Goal: Communication & Community: Answer question/provide support

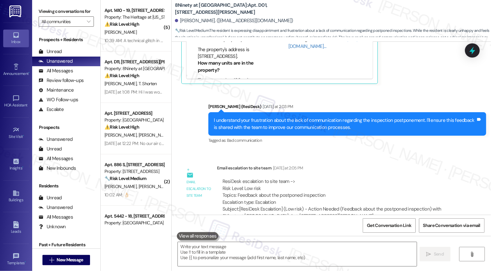
scroll to position [1051, 0]
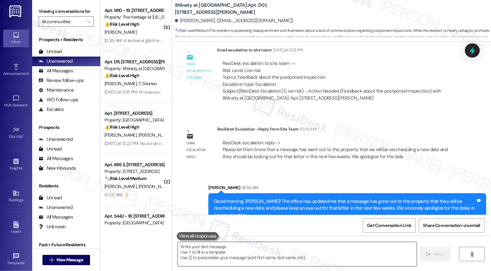
click at [213, 249] on textarea "To enrich screen reader interactions, please activate Accessibility in Grammarl…" at bounding box center [297, 254] width 239 height 24
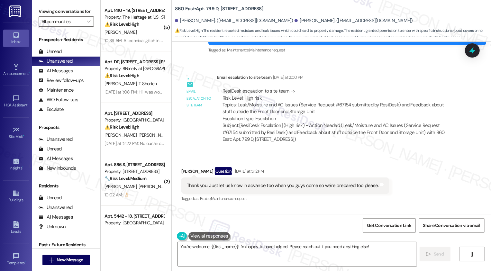
scroll to position [1616, 0]
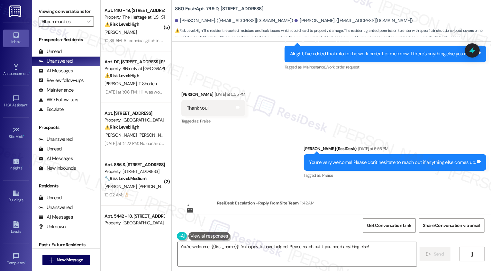
click at [208, 254] on textarea "You're welcome, {{first_name}}! I'm happy to have helped. Please reach out if y…" at bounding box center [297, 254] width 239 height 24
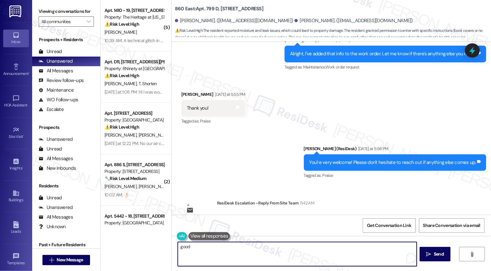
type textarea "good"
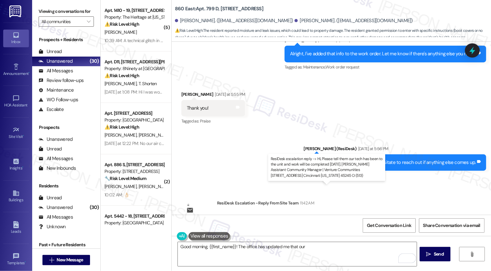
drag, startPoint x: 264, startPoint y: 195, endPoint x: 384, endPoint y: 193, distance: 120.0
click at [384, 214] on div "ResiDesk escalation reply -> Hi, Please tell them our tech has been to the unit…" at bounding box center [336, 224] width 226 height 20
copy div "tech has been to the unit and work will be completed today."
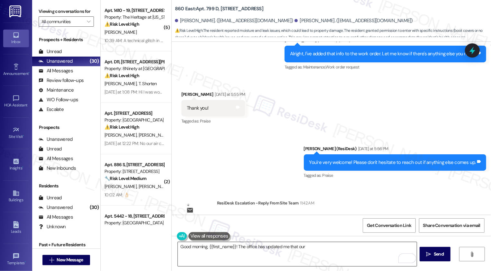
click at [333, 252] on textarea "Good morning, {{first_name}}! The office has updated me that our" at bounding box center [297, 254] width 239 height 24
paste textarea "tech has been to the unit and work will be completed today."
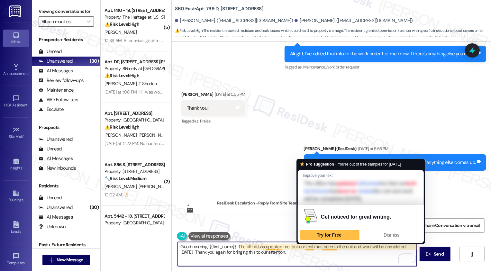
click at [336, 247] on textarea "Good morning, {{first_name}}! The office has updated me that our tech has been …" at bounding box center [297, 254] width 239 height 24
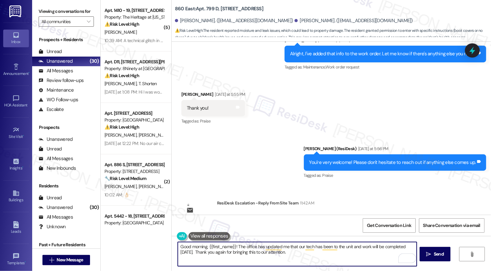
click at [336, 247] on textarea "Good morning, {{first_name}}! The office has updated me that our tech has been …" at bounding box center [297, 254] width 239 height 24
click at [342, 252] on textarea "Good morning, {{first_name}}! The office has updated me that our tech has been …" at bounding box center [297, 254] width 239 height 24
click at [358, 247] on textarea "Good morning, {{first_name}}! The office has updated me that our tech has been …" at bounding box center [297, 254] width 239 height 24
click at [359, 255] on textarea "Good morning, {{first_name}}! The office has updated me that our tech has been …" at bounding box center [297, 254] width 239 height 24
click at [365, 256] on textarea "Good morning, {{first_name}}! The office has updated me that our tech has been …" at bounding box center [297, 254] width 239 height 24
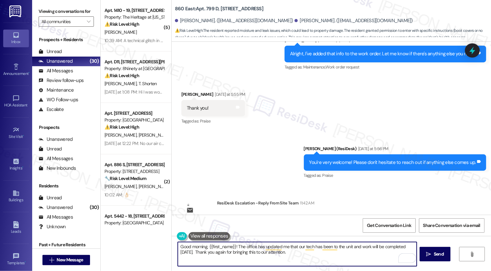
click at [245, 254] on textarea "Good morning, {{first_name}}! The office has updated me that our tech has been …" at bounding box center [297, 254] width 239 height 24
type textarea "Good morning, {{first_name}}! The office has updated me that our tech has been …"
click at [425, 251] on span " Send" at bounding box center [435, 254] width 20 height 7
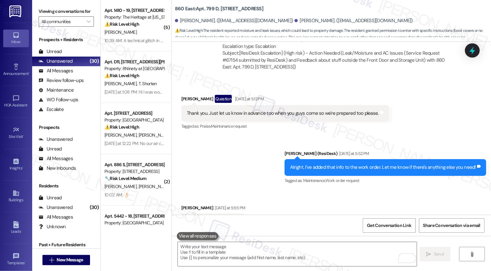
scroll to position [1667, 0]
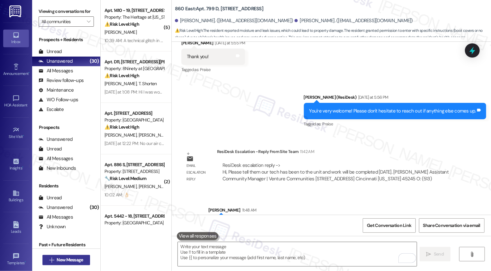
click at [72, 260] on span "New Message" at bounding box center [70, 260] width 26 height 7
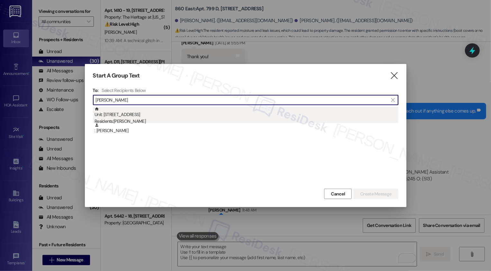
type input "Grisby"
click at [124, 113] on div "Unit: 4603 B - 860 Deerfield Blvd. Residents: Ashley Grisby" at bounding box center [247, 116] width 304 height 18
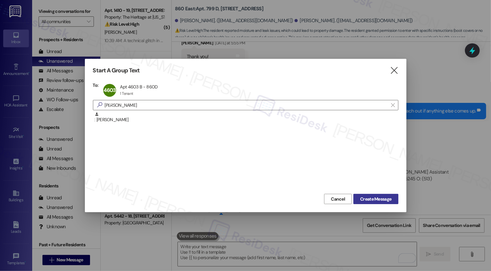
click at [382, 200] on span "Create Message" at bounding box center [375, 199] width 31 height 7
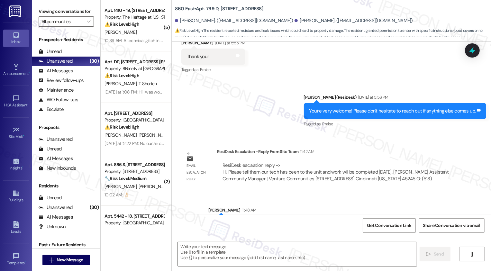
type textarea "Fetching suggested responses. Please feel free to read through the conversation…"
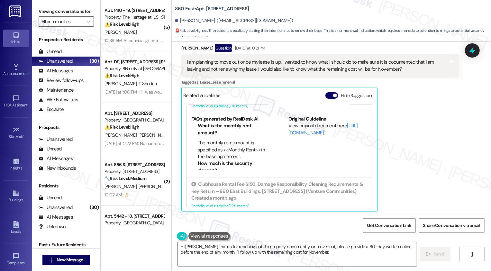
scroll to position [19, 0]
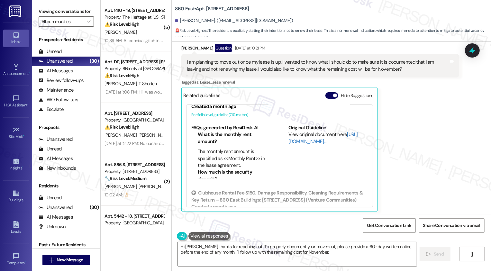
click at [299, 142] on link "http://res.cl…" at bounding box center [322, 137] width 69 height 13
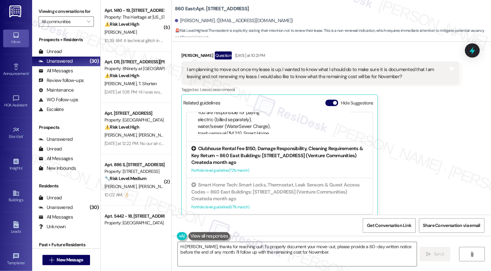
scroll to position [84, 0]
click at [281, 159] on div "Created a month ago" at bounding box center [279, 162] width 177 height 7
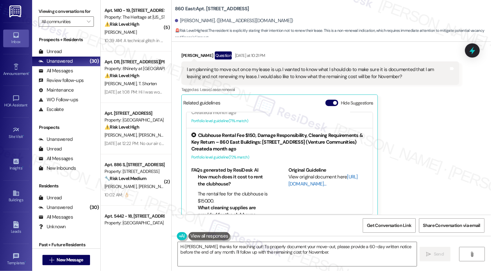
click at [301, 187] on link "http://res.cl…" at bounding box center [322, 180] width 69 height 13
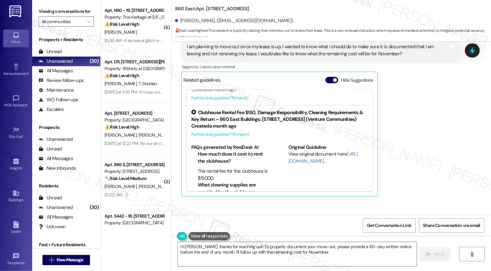
scroll to position [187, 0]
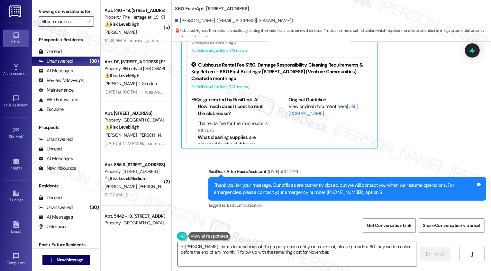
click at [247, 251] on textarea "Hi Ashley, thanks for reaching out! To properly document your move-out, please …" at bounding box center [297, 254] width 239 height 24
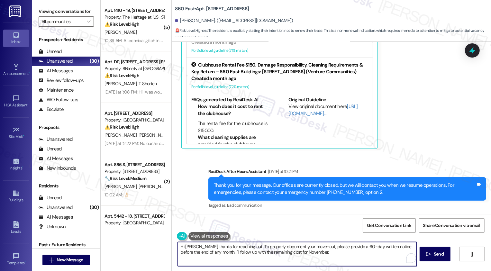
click at [236, 254] on textarea "Hi Ashley, thanks for reaching out! To properly document your move-out, please …" at bounding box center [297, 254] width 239 height 24
click at [216, 251] on textarea "Hi Ashley, thanks for reaching out! To properly document your move-out, please …" at bounding box center [297, 254] width 239 height 24
click at [321, 255] on textarea "Hi Ashley, thanks for reaching out! To properly document your move-out, please …" at bounding box center [297, 254] width 239 height 24
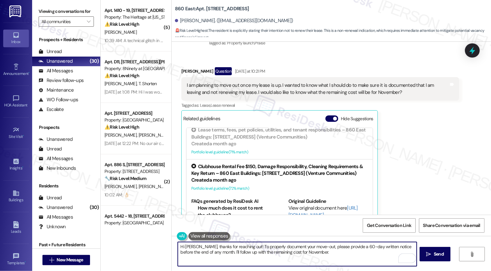
scroll to position [0, 0]
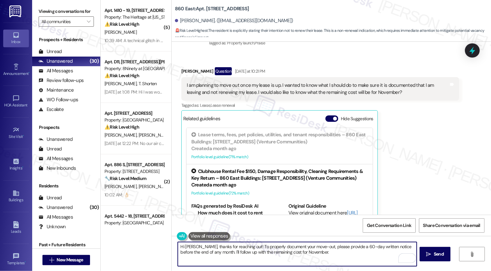
click at [207, 233] on button at bounding box center [209, 236] width 42 height 8
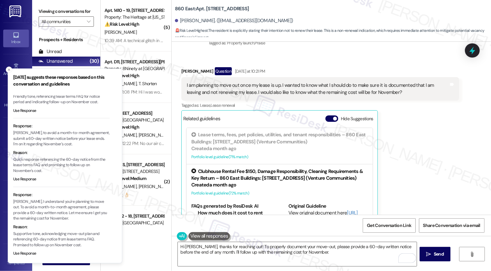
scroll to position [51, 0]
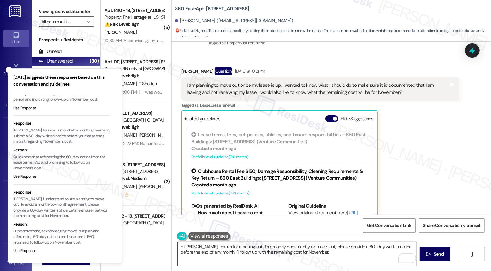
click at [223, 254] on textarea "Hi Ashley, thanks for reaching out! To properly document your move-out, please …" at bounding box center [297, 254] width 239 height 24
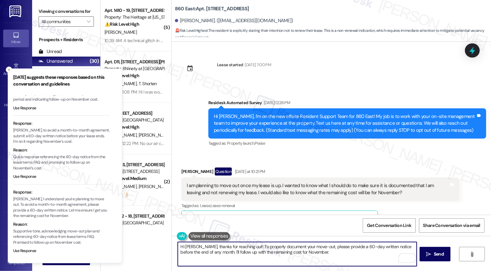
scroll to position [187, 0]
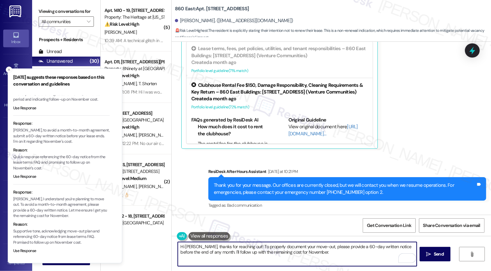
click at [194, 248] on textarea "Hi Ashley, thanks for reaching out! To properly document your move-out, please …" at bounding box center [297, 254] width 239 height 24
click at [280, 247] on textarea "Hi Ashley, it's nice to meet you! Thanks for reaching out! To properly document…" at bounding box center [297, 254] width 239 height 24
click at [219, 249] on textarea "Hi Ashley, it's nice to meet you! Thanks for reaching out. To properly document…" at bounding box center [297, 254] width 239 height 24
click at [258, 249] on textarea "Hi Ashley, it's nice to meet you! Thanks for reaching out. To properly document…" at bounding box center [297, 254] width 239 height 24
drag, startPoint x: 234, startPoint y: 246, endPoint x: 278, endPoint y: 249, distance: 44.5
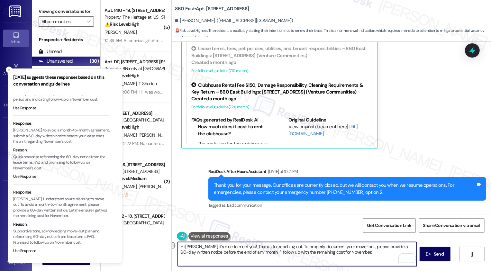
click at [278, 249] on textarea "Hi Ashley, it's nice to meet you! Thanks for reaching out. To properly document…" at bounding box center [297, 254] width 239 height 24
click at [10, 70] on icon "Close toast" at bounding box center [9, 70] width 4 height 4
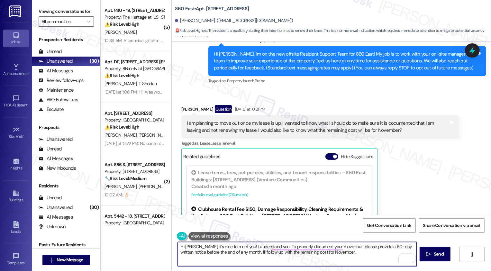
scroll to position [61, 0]
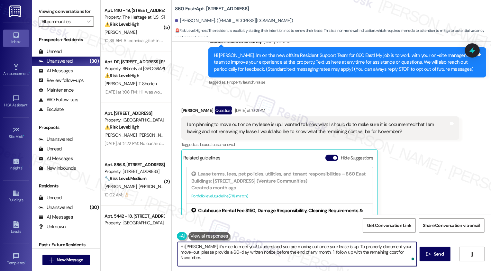
click at [194, 256] on textarea "Hi Ashley, it's nice to meet you! I understand you are moving out once your lea…" at bounding box center [297, 254] width 239 height 24
click at [227, 253] on textarea "Hi Ashley, it's nice to meet you! I understand you are moving out once your lea…" at bounding box center [297, 254] width 239 height 24
click at [248, 253] on textarea "Hi Ashley, it's nice to meet you! I understand you are moving out once your lea…" at bounding box center [297, 254] width 239 height 24
click at [306, 252] on textarea "Hi Ashley, it's nice to meet you! I understand you are moving out once your lea…" at bounding box center [297, 254] width 239 height 24
click at [405, 253] on textarea "Hi Ashley, it's nice to meet you! I understand you are moving out once your lea…" at bounding box center [297, 254] width 239 height 24
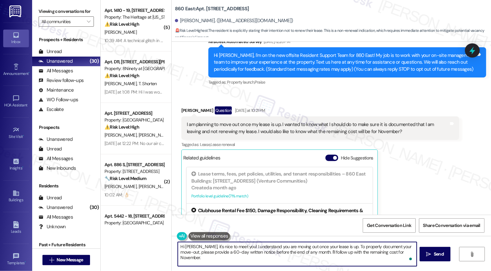
click at [304, 252] on textarea "Hi Ashley, it's nice to meet you! I understand you are moving out once your lea…" at bounding box center [297, 254] width 239 height 24
click at [173, 254] on button "See rewrite suggestions" at bounding box center [171, 256] width 5 height 28
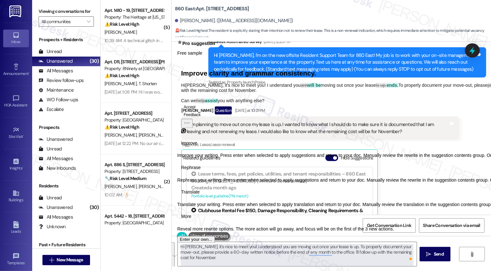
click at [201, 171] on span "Rephrase" at bounding box center [191, 167] width 20 height 7
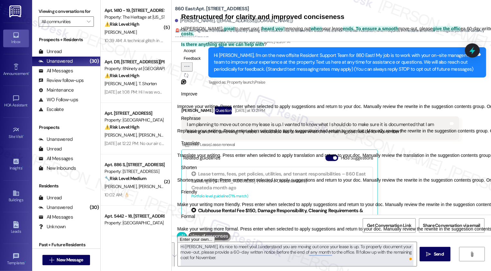
click at [197, 196] on span "Friendly" at bounding box center [189, 192] width 16 height 7
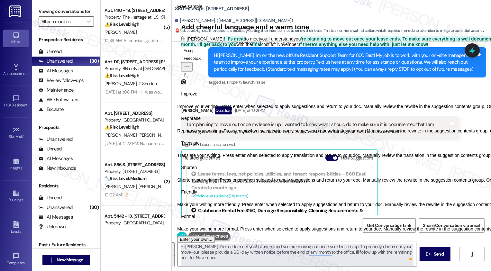
click at [191, 79] on button "Regenerate" at bounding box center [186, 75] width 10 height 8
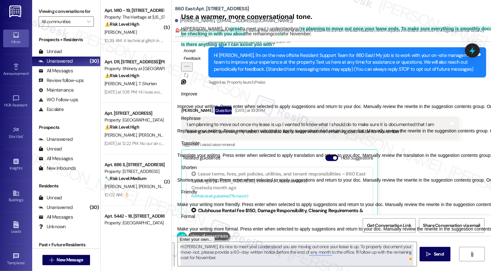
click at [189, 78] on icon "Regenerate" at bounding box center [186, 75] width 5 height 5
click at [198, 54] on button "Accept" at bounding box center [189, 51] width 17 height 8
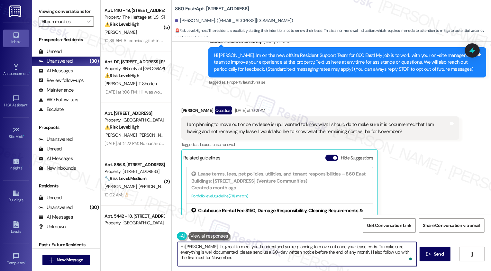
click at [235, 256] on textarea "Hi Ashley! It's great to meet you. I understand you're planning to move out onc…" at bounding box center [297, 254] width 239 height 24
click at [295, 256] on textarea "Hi Ashley! It's great to meet you. I understand you're planning to move out onc…" at bounding box center [297, 254] width 239 height 24
click at [236, 254] on textarea "Hi Ashley! It's great to meet you. I understand you're planning to move out onc…" at bounding box center [297, 254] width 239 height 24
click at [289, 255] on textarea "Hi Ashley! It's great to meet you. I understand you're planning to move out onc…" at bounding box center [297, 254] width 239 height 24
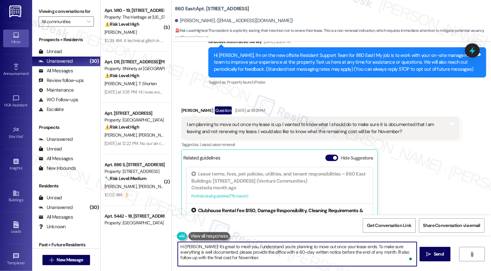
click at [315, 256] on textarea "Hi Ashley! It's great to meet you. I understand you're planning to move out onc…" at bounding box center [297, 254] width 239 height 24
click at [350, 253] on textarea "Hi Ashley! It's great to meet you. I understand you're planning to move out onc…" at bounding box center [297, 254] width 239 height 24
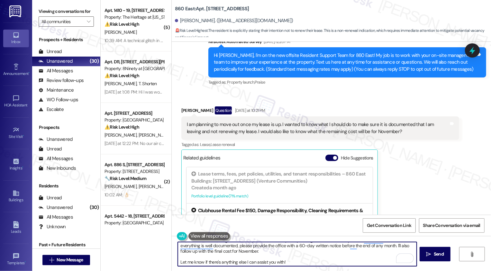
scroll to position [5, 0]
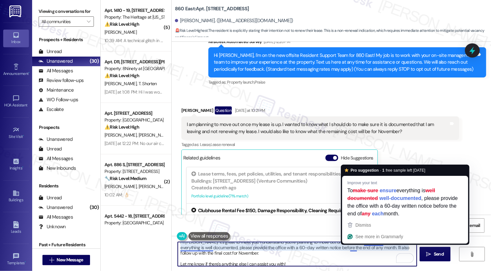
click at [334, 248] on textarea "Hi Ashley! It's great to meet you. I understand you're planning to move out onc…" at bounding box center [297, 254] width 239 height 24
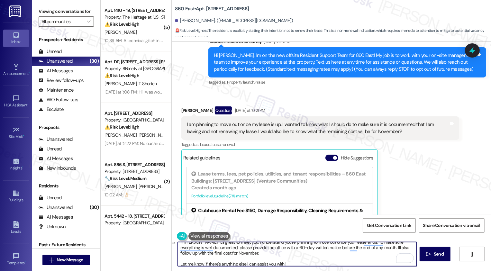
drag, startPoint x: 312, startPoint y: 248, endPoint x: 367, endPoint y: 248, distance: 54.3
click at [367, 248] on textarea "Hi Ashley! It's great to meet you. I understand you're planning to move out onc…" at bounding box center [297, 254] width 239 height 24
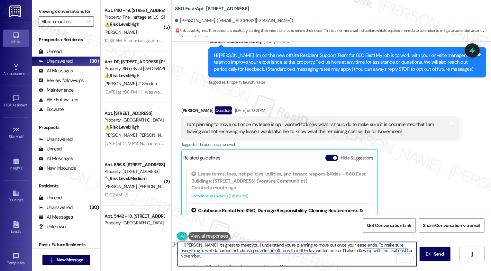
scroll to position [2, 0]
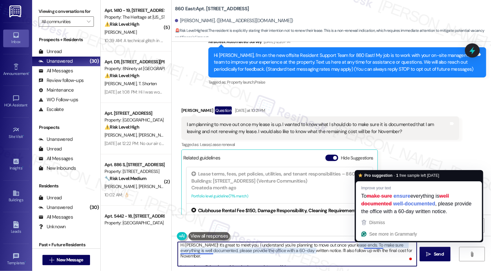
click at [373, 246] on textarea "Hi Ashley! It's great to meet you. I understand you're planning to move out onc…" at bounding box center [297, 254] width 239 height 24
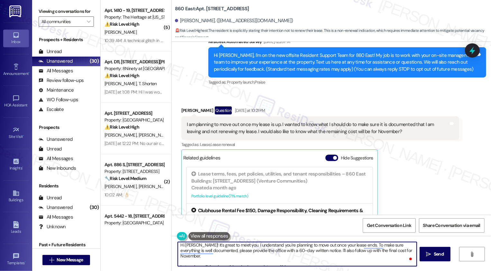
click at [359, 252] on textarea "Hi Ashley! It's great to meet you. I understand you're planning to move out onc…" at bounding box center [297, 254] width 239 height 24
click at [318, 252] on textarea "Hi Ashley! It's great to meet you. I understand you're planning to move out onc…" at bounding box center [297, 254] width 239 height 24
click at [330, 261] on textarea "Hi Ashley! It's great to meet you. I understand you're planning to move out onc…" at bounding box center [297, 254] width 239 height 24
type textarea "Hi Ashley! It's great to meet you. I understand you're planning to move out onc…"
click at [441, 256] on span "Send" at bounding box center [439, 254] width 10 height 7
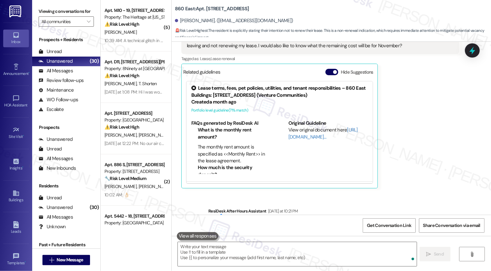
scroll to position [252, 0]
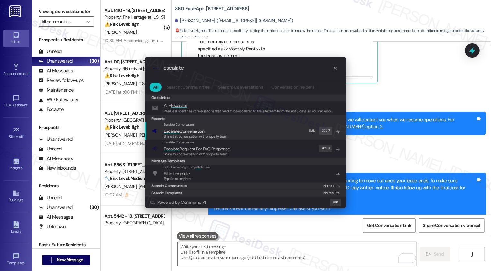
type input "escalate"
click at [197, 132] on span "Escalate Conversation" at bounding box center [184, 131] width 41 height 6
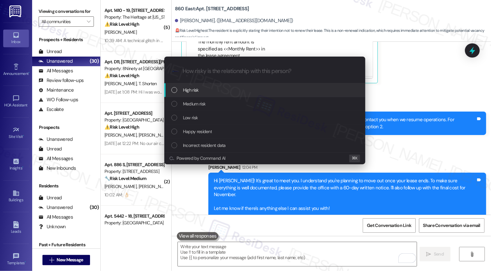
click at [180, 85] on div "High risk" at bounding box center [264, 90] width 201 height 14
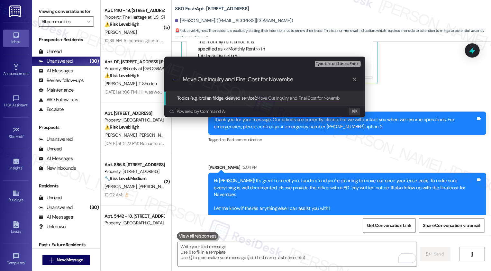
type input "Move Out Inquiry and Final Cost for November"
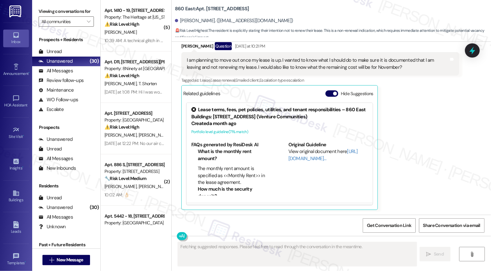
scroll to position [262, 0]
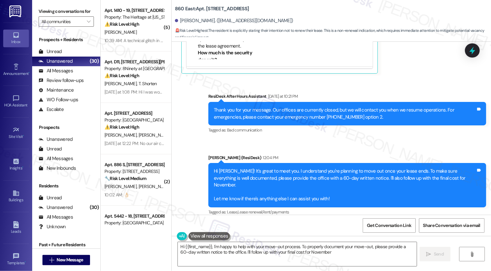
type textarea "Hi {{first_name}}, I'm happy to help with your move-out process. To properly do…"
click at [74, 260] on span "New Message" at bounding box center [70, 260] width 26 height 7
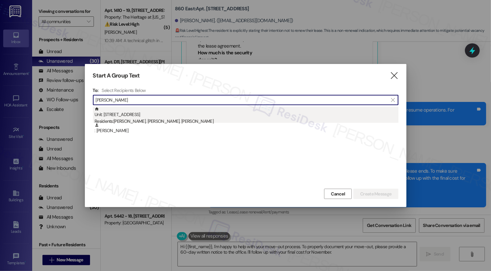
type input "Pappas"
click at [136, 121] on div "Residents: Stephen Pappas, Mathew Hodges, Raelynn Liming" at bounding box center [247, 121] width 304 height 7
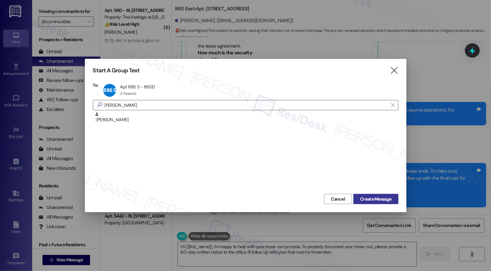
click at [385, 202] on span "Create Message" at bounding box center [375, 199] width 31 height 7
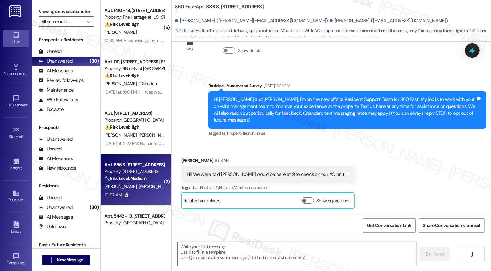
type textarea "Fetching suggested responses. Please feel free to read through the conversation…"
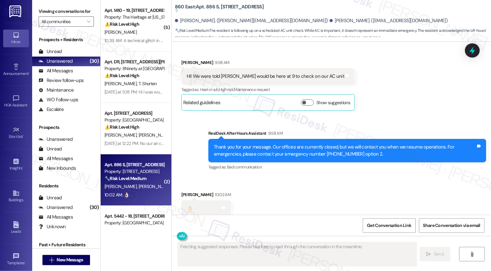
scroll to position [181, 0]
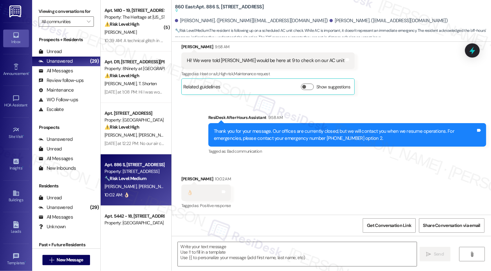
click at [305, 176] on div "Received via SMS Mathew Hodges 10:02 AM 👌🏻 Tags and notes Tagged as: Positive r…" at bounding box center [331, 188] width 319 height 54
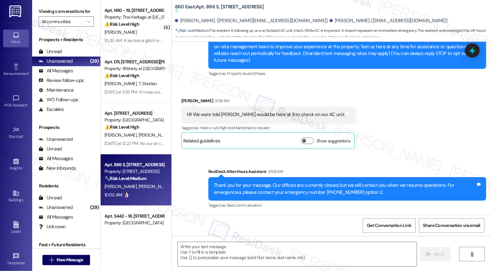
scroll to position [156, 0]
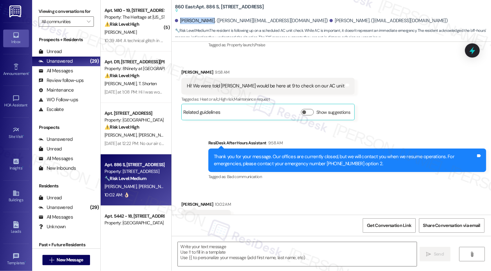
drag, startPoint x: 177, startPoint y: 21, endPoint x: 208, endPoint y: 22, distance: 30.9
click at [208, 22] on div "Mathew Hodges. (mathew@burtoncarl.com)" at bounding box center [251, 20] width 153 height 7
copy div "Mathew Hodges"
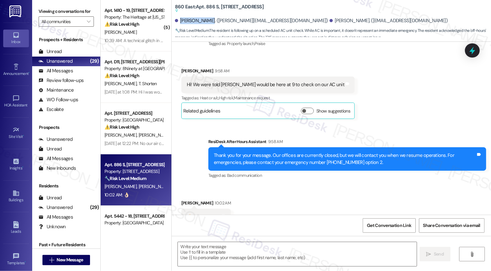
scroll to position [182, 0]
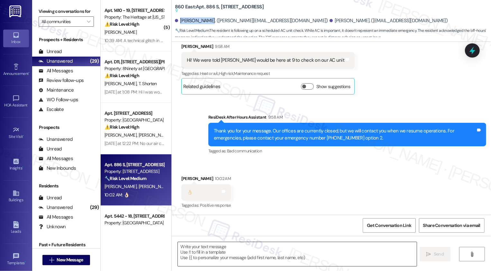
click at [248, 255] on textarea at bounding box center [297, 254] width 239 height 24
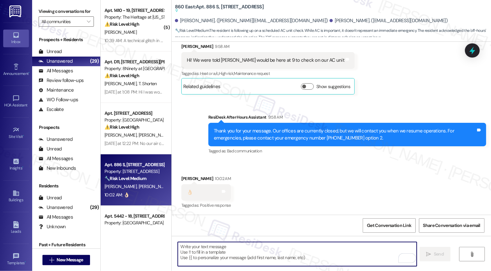
click at [184, 180] on div "Mathew Hodges 10:02 AM" at bounding box center [206, 179] width 50 height 9
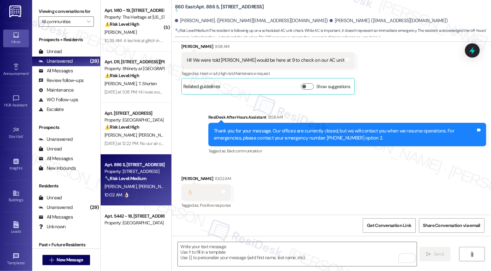
click at [184, 180] on div "Mathew Hodges 10:02 AM" at bounding box center [206, 179] width 50 height 9
click at [182, 177] on div "Mathew Hodges 10:02 AM" at bounding box center [206, 179] width 50 height 9
click at [211, 251] on textarea "To enrich screen reader interactions, please activate Accessibility in Grammarl…" at bounding box center [297, 254] width 239 height 24
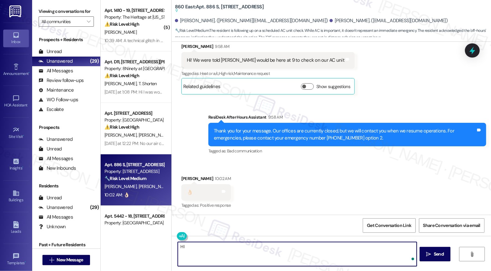
paste textarea "Mathew"
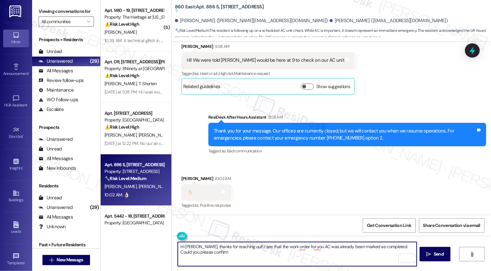
click at [303, 249] on textarea "Hi Mathew, thanks for reaching out! I see that the work order for you AC was al…" at bounding box center [297, 254] width 239 height 24
click at [315, 249] on textarea "Hi Mathew, thanks for reaching out! I see that the work order for your AC was a…" at bounding box center [297, 254] width 239 height 24
click at [265, 256] on textarea "Hi Mathew, thanks for reaching out! I see that the work order for your AC has a…" at bounding box center [297, 254] width 239 height 24
click at [333, 254] on textarea "Hi Mathew, thanks for reaching out! I see that the work order for your AC has a…" at bounding box center [297, 254] width 239 height 24
type textarea "Hi Mathew, thanks for reaching out! I see that the work order for your AC has a…"
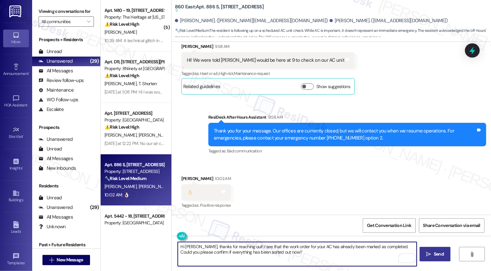
click at [424, 254] on button " Send" at bounding box center [435, 254] width 31 height 14
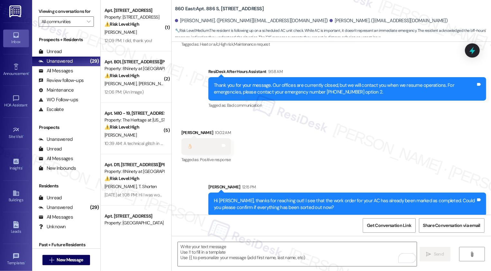
scroll to position [217, 0]
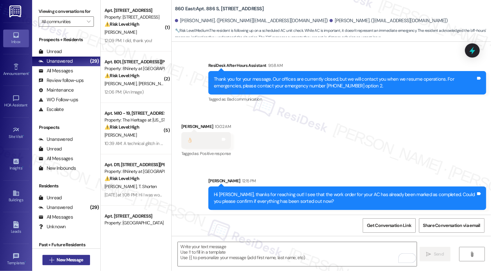
click at [64, 259] on span "New Message" at bounding box center [70, 260] width 26 height 7
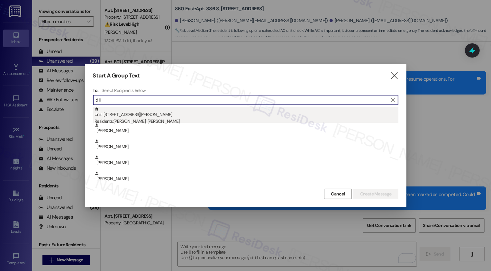
type input "d11"
click at [143, 111] on div "Unit: D11 - 890 W. Loveland Avenue Residents: Emily Ferrell, Timothy Shorten" at bounding box center [247, 116] width 304 height 18
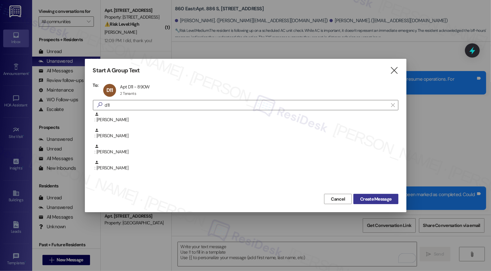
click at [379, 199] on span "Create Message" at bounding box center [375, 199] width 31 height 7
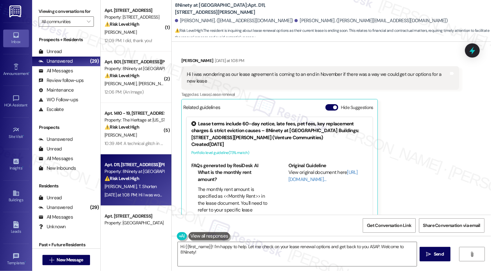
scroll to position [131, 0]
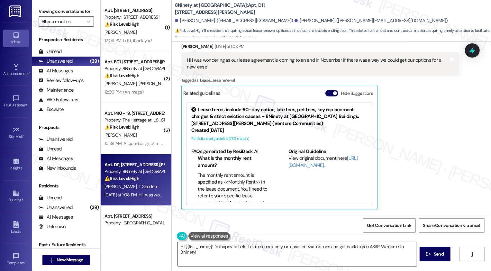
click at [228, 253] on textarea "Hi {{first_name}}! I'm happy to help. Let me check on your lease renewal option…" at bounding box center [297, 254] width 239 height 24
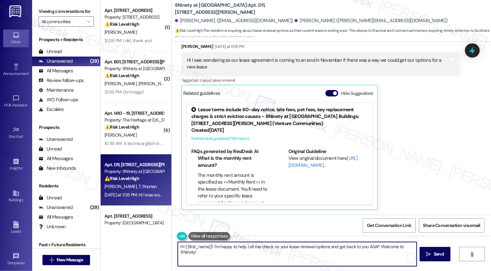
click at [282, 259] on textarea "Hi {{first_name}}! I'm happy to help. Let me check on your lease renewal option…" at bounding box center [297, 254] width 239 height 24
click at [241, 253] on textarea "Hi {{first_name}}! I'm happy to help. Let me check on your lease renewal option…" at bounding box center [297, 254] width 239 height 24
click at [172, 249] on button "See rewrite suggestions" at bounding box center [171, 248] width 5 height 12
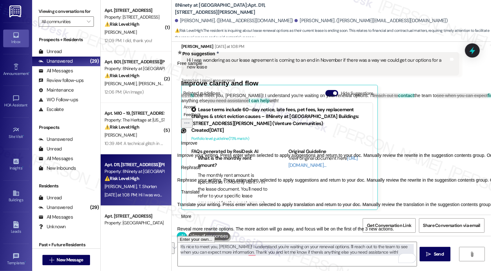
click at [201, 171] on span "Rephrase" at bounding box center [191, 167] width 20 height 7
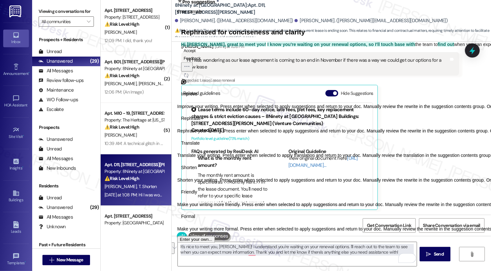
click at [197, 196] on span "Friendly" at bounding box center [189, 192] width 16 height 7
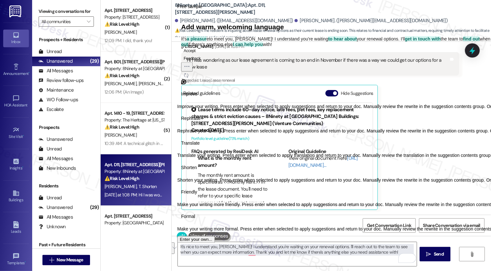
click at [198, 54] on button "Accept" at bounding box center [189, 51] width 17 height 8
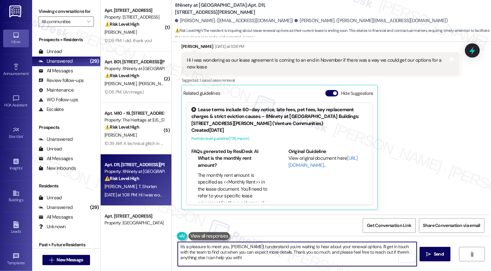
click at [256, 264] on textarea "It's a pleasure to meet you, Emily! I understand you're waiting to hear about y…" at bounding box center [297, 254] width 239 height 24
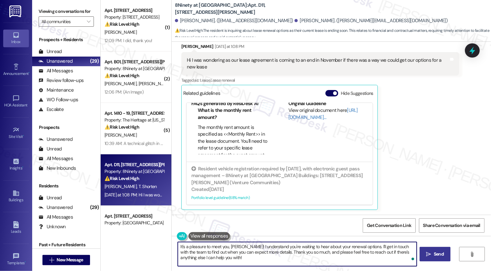
type textarea "It's a pleasure to meet you, Emily! I understand you're waiting to hear about y…"
click at [431, 255] on span " Send" at bounding box center [435, 254] width 20 height 7
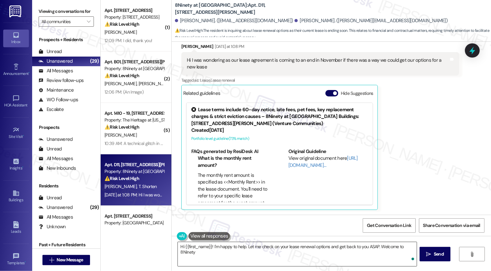
type textarea "Hi {{first_name}}! I'm happy to help. Let me check on your lease renewal option…"
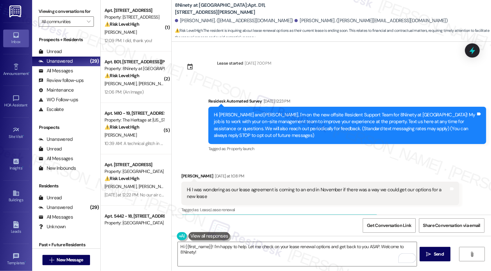
scroll to position [0, 0]
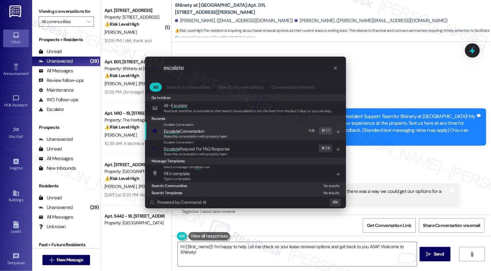
type input "escalate"
click at [169, 131] on span "Escalate" at bounding box center [172, 131] width 16 height 6
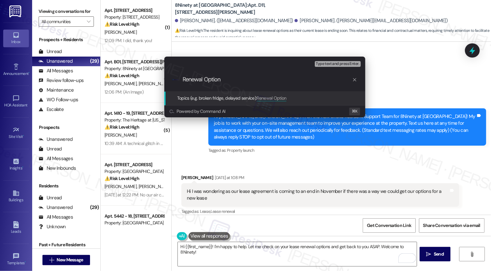
type input "Renewal Options"
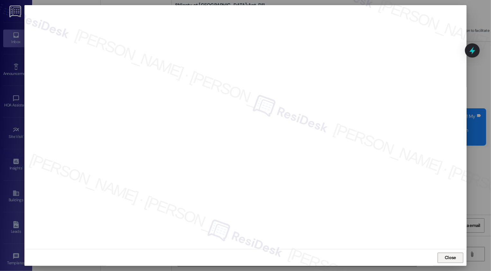
click at [448, 257] on button "Close" at bounding box center [451, 258] width 26 height 10
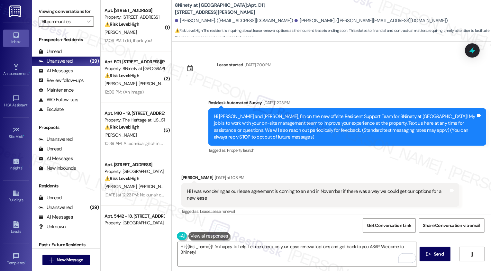
click at [359, 170] on div "Received via SMS Emily Ferrell Yesterday at 1:08 PM Hi I was wondering as our l…" at bounding box center [320, 257] width 287 height 177
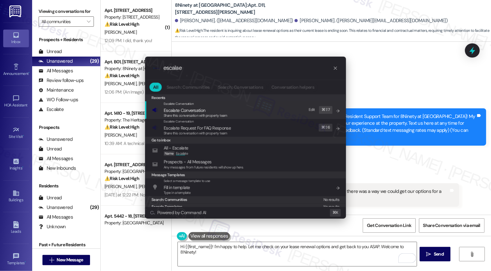
type input "escalae"
click at [222, 111] on span "Escalate Conversation" at bounding box center [196, 110] width 64 height 7
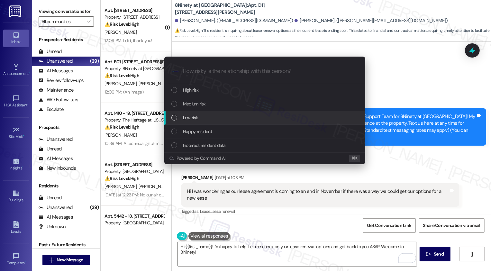
click at [195, 116] on span "Low risk" at bounding box center [190, 117] width 15 height 7
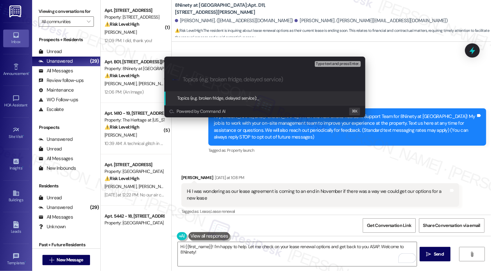
paste input "Renewal Options"
type input "Renewal Options"
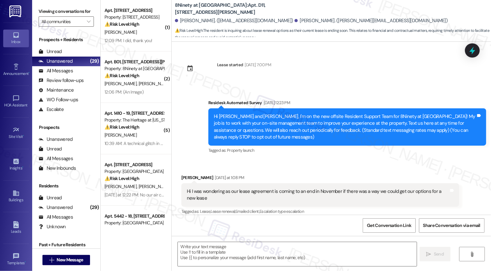
scroll to position [19, 0]
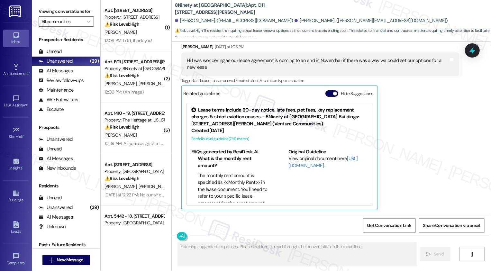
scroll to position [199, 0]
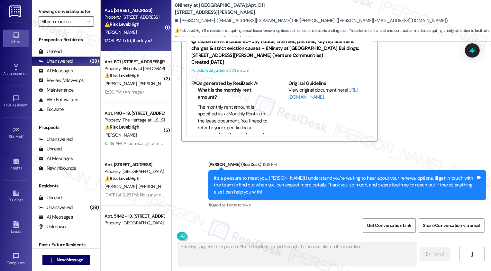
click at [137, 49] on div "Apt. 4603 B, 860 Deerfield Blvd. Property: 860 East ⚠️ Risk Level: High The res…" at bounding box center [136, 25] width 71 height 51
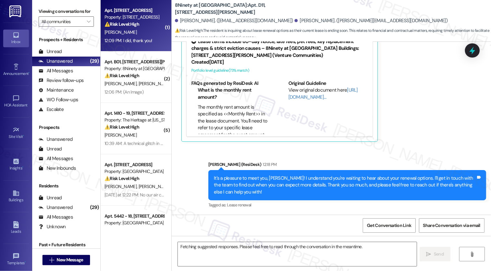
click at [137, 49] on div "Apt. 4603 B, 860 Deerfield Blvd. Property: 860 East ⚠️ Risk Level: High The res…" at bounding box center [136, 25] width 71 height 51
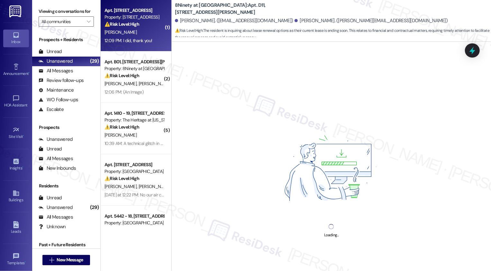
click at [133, 45] on div "Apt. 4603 B, 860 Deerfield Blvd. Property: 860 East ⚠️ Risk Level: High The res…" at bounding box center [136, 25] width 71 height 51
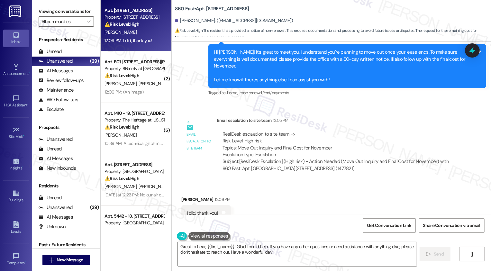
scroll to position [287, 0]
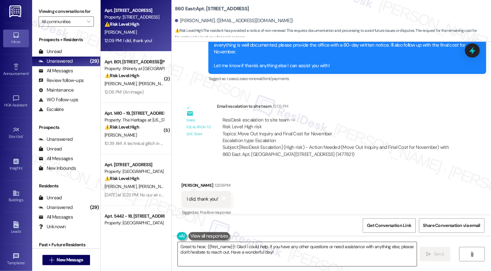
click at [273, 253] on textarea "Great to hear, {{first_name}}! Glad I could help. If you have any other questio…" at bounding box center [297, 254] width 239 height 24
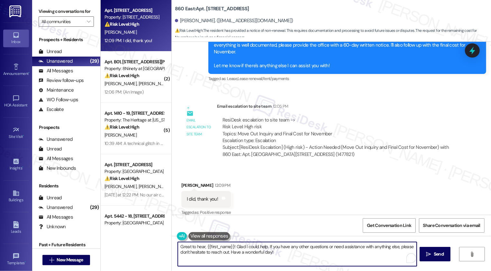
type textarea "Y"
paste textarea "I understand your decision not to renew, though I’d love to hear more about you…"
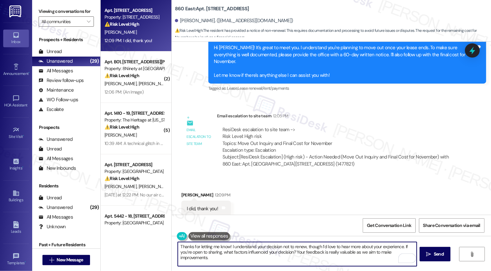
scroll to position [267, 0]
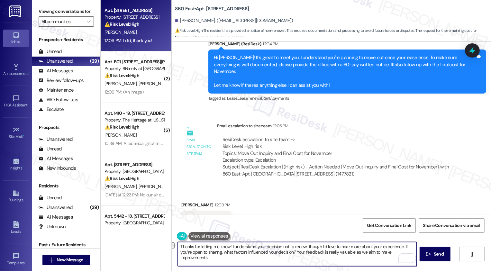
drag, startPoint x: 228, startPoint y: 246, endPoint x: 318, endPoint y: 245, distance: 89.7
click at [318, 245] on textarea "Thanks for letting me know! I understand your decision not to renew, though I’d…" at bounding box center [297, 254] width 239 height 24
click at [377, 251] on textarea "Thanks for letting me know! I’d love to hear more about your experience. If you…" at bounding box center [297, 254] width 239 height 24
click at [193, 252] on textarea "Thanks for letting me know! I’d love to hear more about your experience. If you…" at bounding box center [297, 254] width 239 height 24
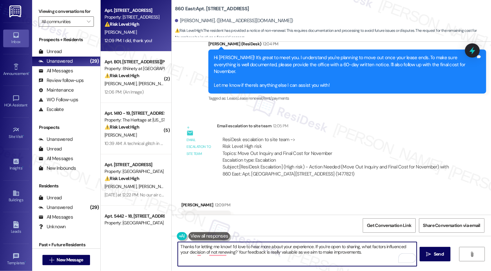
click at [325, 248] on textarea "Thanks for letting me know! I’d love to hear more about your experience. If you…" at bounding box center [297, 254] width 239 height 24
click at [345, 248] on textarea "Thanks for letting me know! I’d love to hear more about your experience. If you…" at bounding box center [297, 254] width 239 height 24
click at [378, 251] on textarea "Thanks for letting me know! I’d love to hear more about your experience. If you…" at bounding box center [297, 254] width 239 height 24
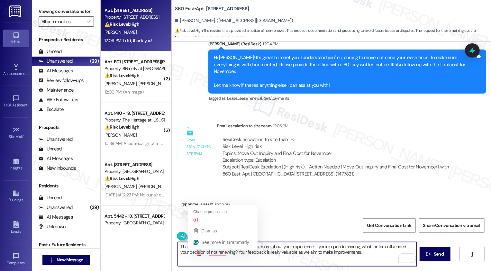
click at [194, 252] on textarea "Thanks for letting me know! I’d love to hear more about your experience. If you…" at bounding box center [297, 254] width 239 height 24
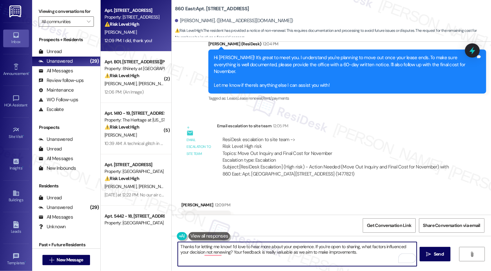
click at [208, 253] on textarea "Thanks for letting me know! I’d love to hear more about your experience. If you…" at bounding box center [297, 254] width 239 height 24
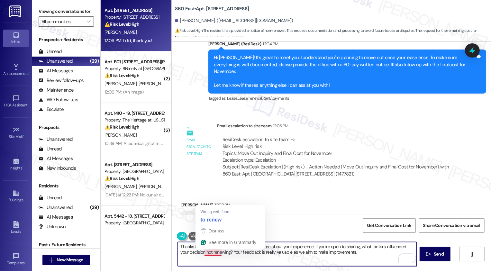
click at [204, 253] on textarea "Thanks for letting me know! I’d love to hear more about your experience. If you…" at bounding box center [297, 254] width 239 height 24
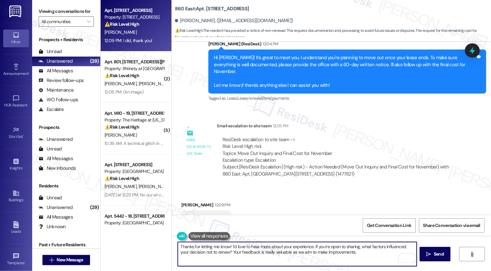
click at [195, 251] on textarea "Thanks for letting me know! I’d love to hear more about your experience. If you…" at bounding box center [297, 254] width 239 height 24
click at [201, 253] on textarea "Thanks for letting me know! I’d love to hear more about your experience. If you…" at bounding box center [297, 254] width 239 height 24
click at [232, 253] on textarea "Thanks for letting me know! I’d love to hear more about your experience. If you…" at bounding box center [297, 254] width 239 height 24
click at [270, 248] on textarea "Thanks for letting me know! I’d love to hear more about your experience. If you…" at bounding box center [297, 254] width 239 height 24
click at [347, 252] on textarea "Thanks for letting me know! I’d love to hear more about your experience. If you…" at bounding box center [297, 254] width 239 height 24
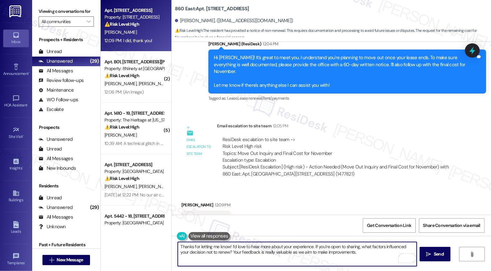
scroll to position [287, 0]
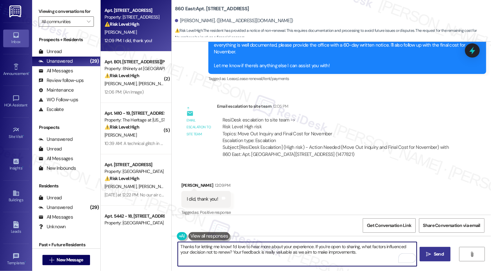
type textarea "Thanks for letting me know! I’d love to hear more about your experience. If you…"
click at [440, 256] on span "Send" at bounding box center [439, 254] width 10 height 7
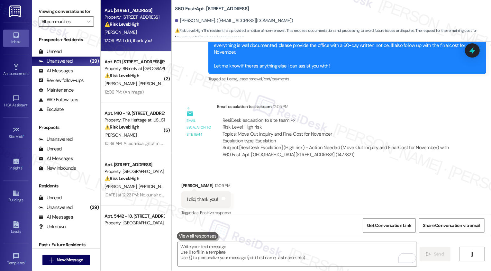
scroll to position [338, 0]
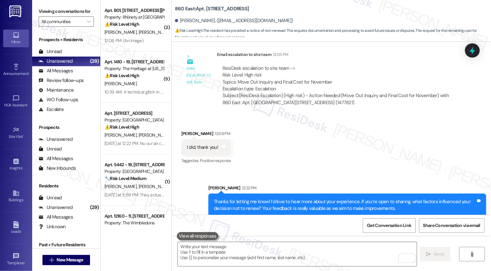
click at [130, 48] on div "Apt. B01, 890 W. Loveland Avenue Property: 8Ninety at Loveland ⚠️ Risk Level: H…" at bounding box center [136, 25] width 71 height 51
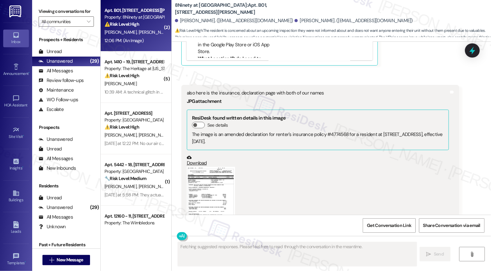
scroll to position [1763, 0]
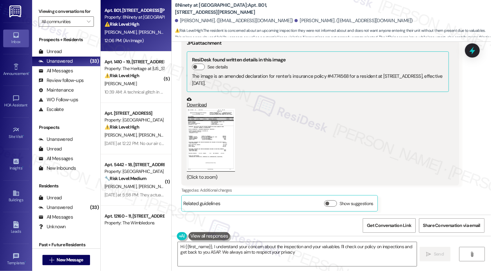
type textarea "Hi {{first_name}}, I understand your concern about the inspection and your valu…"
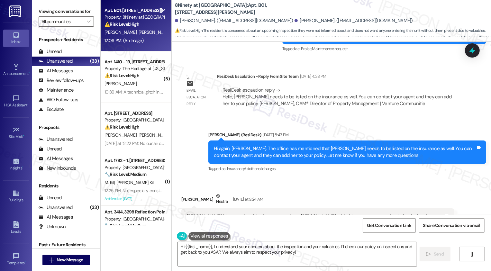
scroll to position [929, 0]
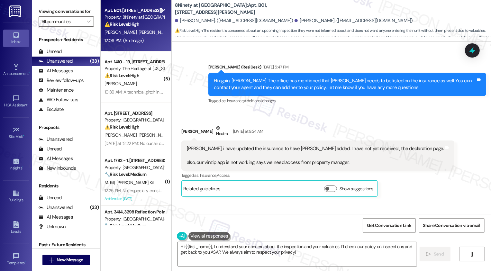
click at [180, 10] on b "8Ninety at Loveland: Apt. B01, 890 W. Loveland Avenue" at bounding box center [239, 9] width 129 height 14
copy b "8Ninety"
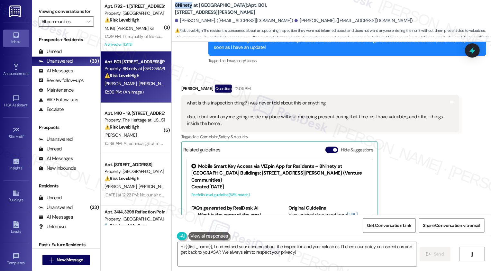
scroll to position [1504, 0]
copy b "8Ninety"
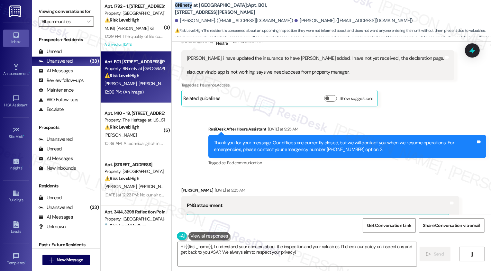
scroll to position [978, 0]
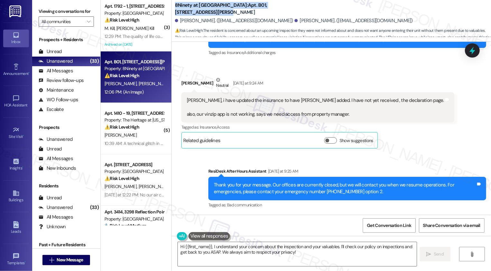
drag, startPoint x: 287, startPoint y: 9, endPoint x: 172, endPoint y: 11, distance: 115.5
click at [175, 11] on div "8Ninety at Loveland: Apt. B01, 890 W. Loveland Avenue" at bounding box center [239, 9] width 129 height 8
copy b "8Ninety at Loveland: Apt. B01, 890 W. Loveland Avenue"
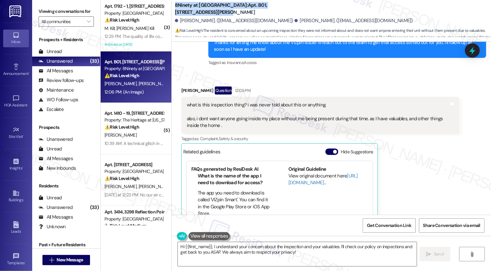
scroll to position [1501, 0]
click at [294, 115] on div "what is this inspection thing? i was never told about this or anything. also, i…" at bounding box center [318, 116] width 262 height 28
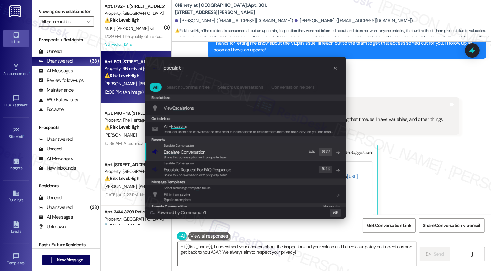
type input "escalat"
click at [203, 152] on span "Escalat e Conversation" at bounding box center [184, 152] width 41 height 6
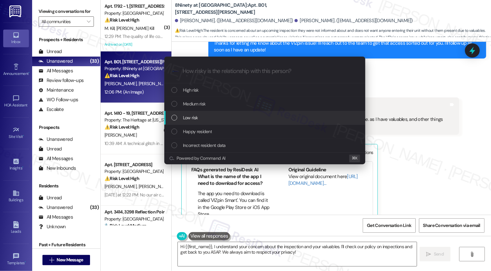
click at [203, 118] on div "Low risk" at bounding box center [265, 117] width 188 height 7
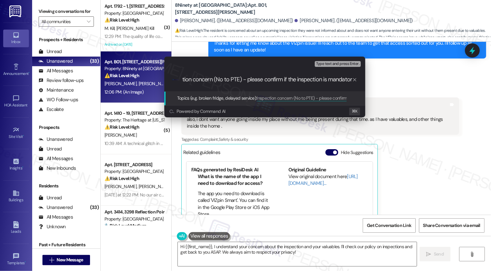
type input "Inspection concern (No to PTE) - please confirm if the inspection is mandatory"
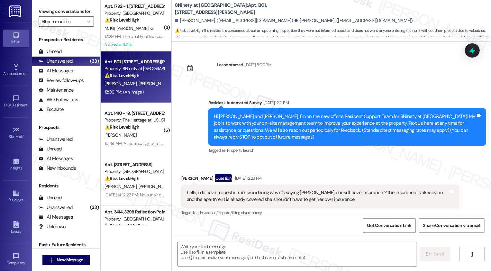
scroll to position [1762, 0]
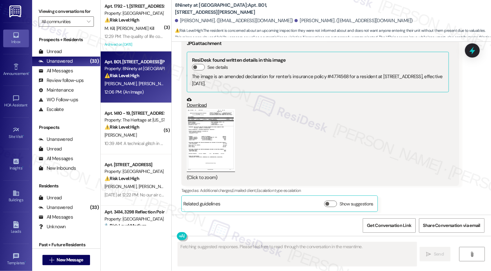
click at [188, 104] on link "Download" at bounding box center [318, 102] width 262 height 11
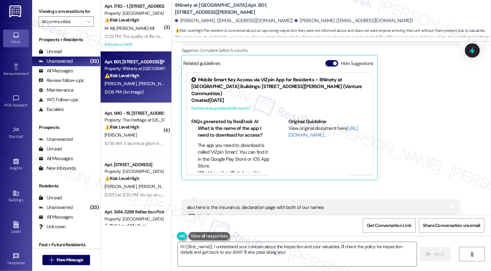
scroll to position [25, 0]
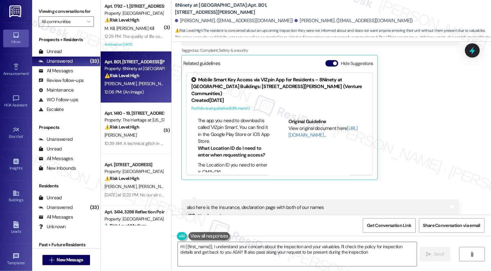
type textarea "Hi {{first_name}}, I understand your concern about the inspection and your valu…"
drag, startPoint x: 206, startPoint y: 206, endPoint x: 315, endPoint y: 209, distance: 109.4
click at [315, 209] on div "also here is the insurance, declaration page with both of our names" at bounding box center [318, 207] width 262 height 7
copy div "the insurance, declaration page with both of our names"
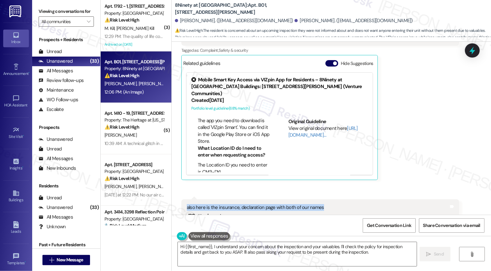
drag, startPoint x: 183, startPoint y: 205, endPoint x: 318, endPoint y: 203, distance: 135.1
click at [318, 204] on div "also here is the insurance, declaration page with both of our names" at bounding box center [318, 207] width 262 height 7
copy div "also here is the insurance, declaration page with both of our names"
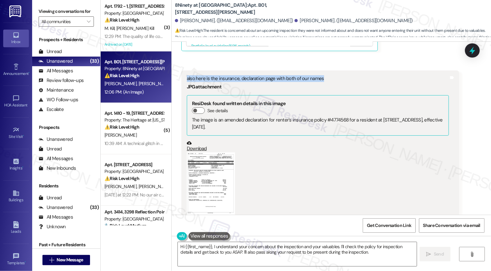
scroll to position [1763, 0]
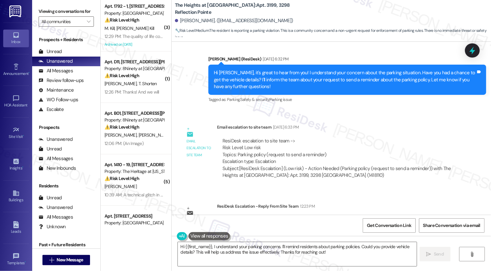
scroll to position [723, 0]
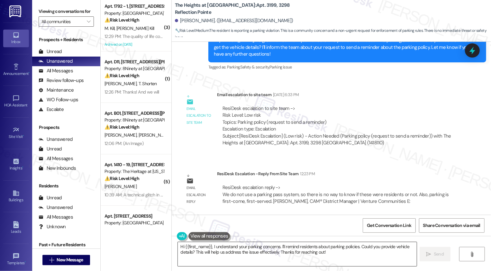
click at [229, 253] on textarea "Hi {{first_name}}, I understand your parking concerns. I'll remind residents ab…" at bounding box center [297, 254] width 239 height 24
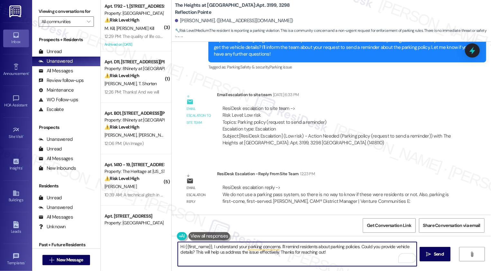
click at [254, 257] on textarea "Hi {{first_name}}, I understand your parking concerns. I'll remind residents ab…" at bounding box center [297, 254] width 239 height 24
paste textarea "Since we don’t use a parking pass system, we aren’t able to confirm whether car…"
click at [387, 245] on textarea "Good day, {{first_name}}! Just wanted to update regarding your parking concern.…" at bounding box center [297, 254] width 239 height 24
click at [237, 258] on textarea "Good day, {{first_name}}! Just wanted to update regarding your parking concern.…" at bounding box center [297, 254] width 239 height 24
click at [243, 247] on textarea "Good day, {{first_name}}! Just wanted to update regarding your parking concern.…" at bounding box center [297, 254] width 239 height 24
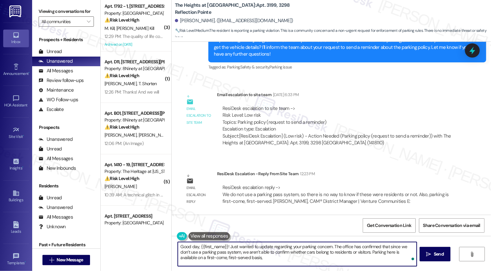
click at [292, 255] on textarea "Good day, {{first_name}}! Just wanted to update regarding your parking concern.…" at bounding box center [297, 254] width 239 height 24
click at [357, 253] on textarea "Good day, {{first_name}}! Just wanted to update regarding your parking concern.…" at bounding box center [297, 254] width 239 height 24
click at [195, 257] on textarea "Good day, {{first_name}}! Just wanted to update regarding your parking concern.…" at bounding box center [297, 254] width 239 height 24
click at [258, 260] on textarea "Good day, {{first_name}}! Just wanted to update regarding your parking concern.…" at bounding box center [297, 254] width 239 height 24
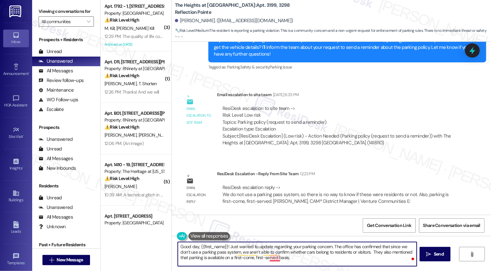
click at [271, 258] on textarea "Good day, {{first_name}}! Just wanted to update regarding your parking concern.…" at bounding box center [297, 254] width 239 height 24
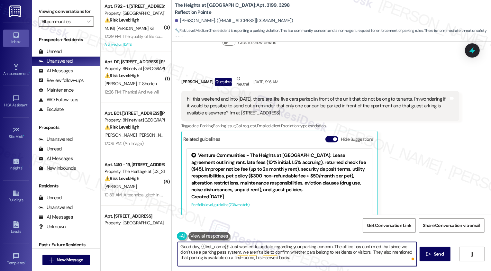
scroll to position [409, 0]
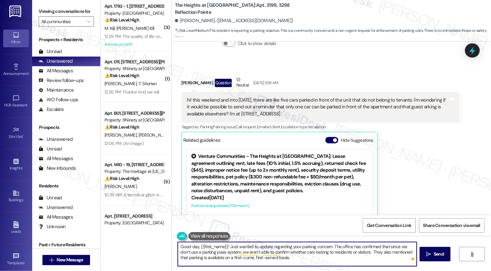
click at [264, 245] on textarea "Good day, {{first_name}}! Just wanted to update regarding your parking concern.…" at bounding box center [297, 254] width 239 height 24
click at [270, 246] on textarea "Good day, {{first_name}}! Just wanted to update regarding your parking concern.…" at bounding box center [297, 254] width 239 height 24
click at [367, 251] on textarea "Good day, {{first_name}}! Just wanted to update you regarding your parking conc…" at bounding box center [297, 254] width 239 height 24
type textarea "Good day, {{first_name}}! Just wanted to update you regarding your parking conc…"
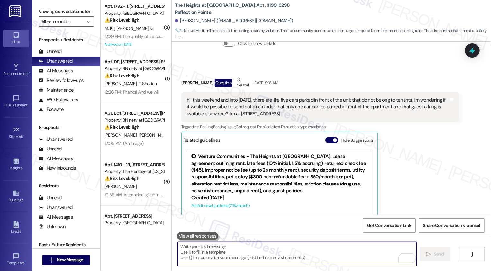
scroll to position [455, 0]
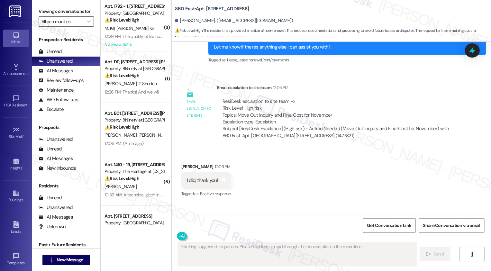
scroll to position [406, 0]
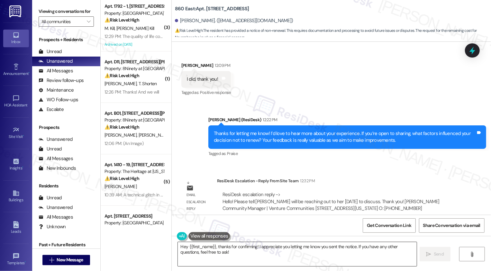
click at [221, 249] on textarea "Hey {{first_name}}, thanks for confirming! I appreciate you letting me know you…" at bounding box center [297, 254] width 239 height 24
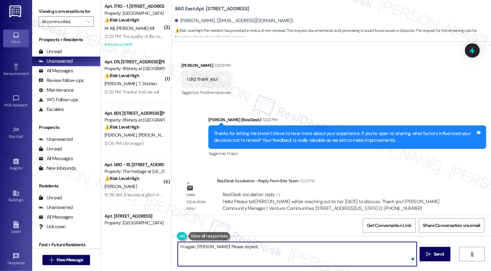
paste textarea "[PERSON_NAME]"
click at [343, 248] on textarea "Hi again, [PERSON_NAME]! Please expect [PERSON_NAME] to contact you [DATE] to d…" at bounding box center [297, 254] width 239 height 24
click at [396, 248] on textarea "Hi again, [PERSON_NAME]! Please expect [PERSON_NAME] to contact you [DATE] to d…" at bounding box center [297, 254] width 239 height 24
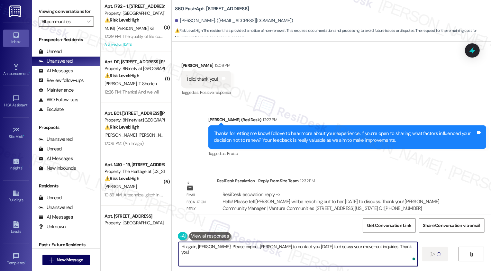
type textarea "Hi again, [PERSON_NAME]! Please expect [PERSON_NAME] to contact you [DATE] to d…"
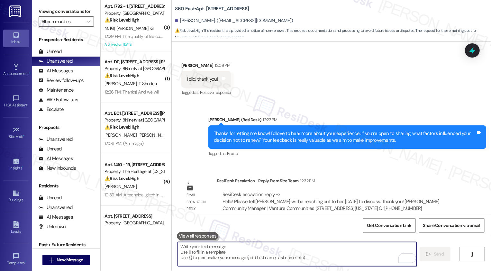
scroll to position [286, 0]
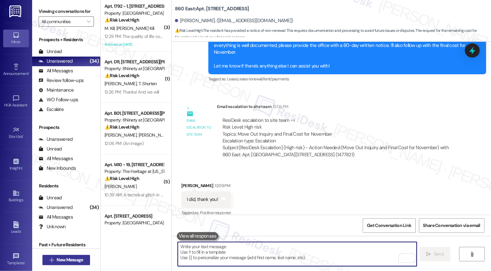
click at [69, 257] on span "New Message" at bounding box center [70, 260] width 26 height 7
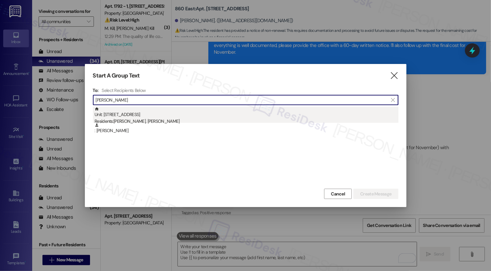
type input "[PERSON_NAME]"
click at [188, 120] on div "Residents: [PERSON_NAME], [PERSON_NAME]" at bounding box center [247, 121] width 304 height 7
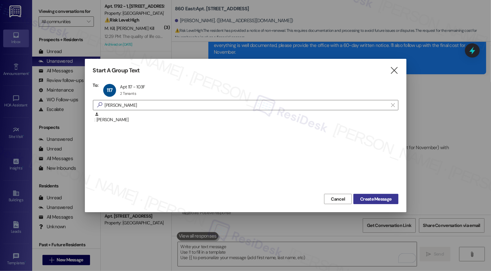
click at [375, 199] on span "Create Message" at bounding box center [375, 199] width 31 height 7
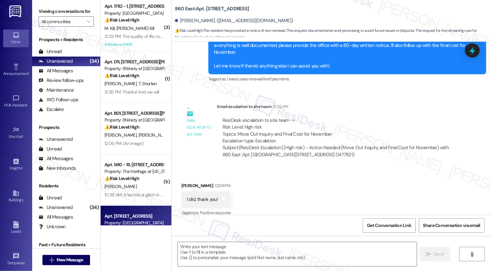
type textarea "Fetching suggested responses. Please feel free to read through the conversation…"
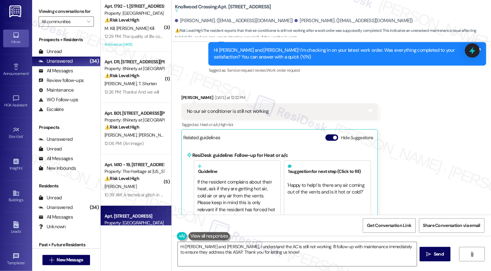
scroll to position [237, 0]
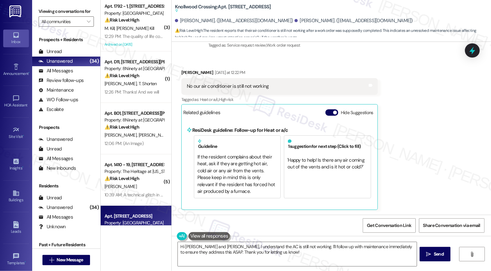
drag, startPoint x: 178, startPoint y: 71, endPoint x: 205, endPoint y: 71, distance: 27.3
click at [205, 71] on div "[PERSON_NAME] [DATE] at 12:22 PM" at bounding box center [279, 73] width 196 height 9
copy div "[PERSON_NAME]"
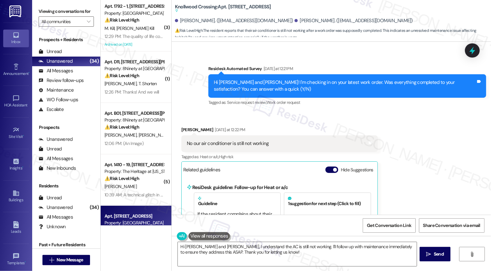
scroll to position [180, 0]
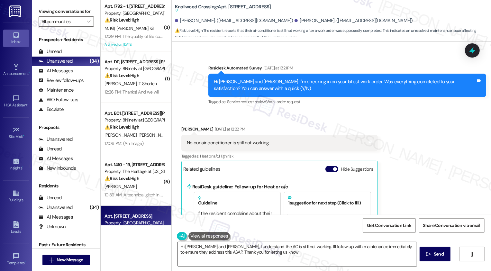
click at [224, 250] on textarea "Hi [PERSON_NAME] and [PERSON_NAME], I understand the AC is still not working. I…" at bounding box center [297, 254] width 239 height 24
click at [210, 249] on textarea "Hi [PERSON_NAME] and [PERSON_NAME], I understand the AC is still not working. I…" at bounding box center [297, 254] width 239 height 24
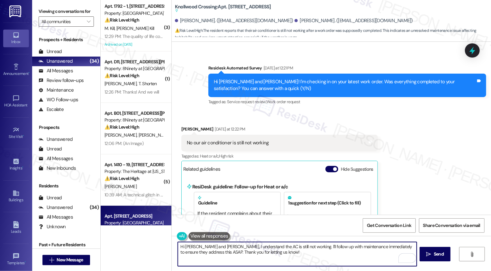
click at [210, 249] on textarea "Hi [PERSON_NAME] and [PERSON_NAME], I understand the AC is still not working. I…" at bounding box center [297, 254] width 239 height 24
click at [203, 248] on textarea "Hi [PERSON_NAME] and [PERSON_NAME], I understand the AC is still not working. I…" at bounding box center [297, 254] width 239 height 24
click at [302, 254] on textarea "It's nice to meet you, [PERSON_NAME]! I understand the AC is still not working.…" at bounding box center [297, 254] width 239 height 24
drag, startPoint x: 308, startPoint y: 246, endPoint x: 318, endPoint y: 258, distance: 15.7
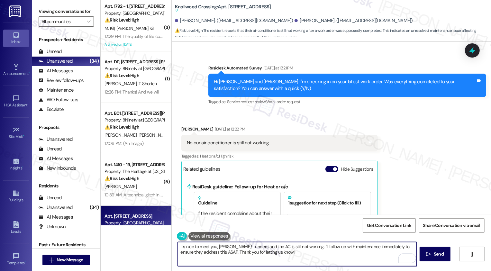
click at [318, 258] on textarea "It's nice to meet you, [PERSON_NAME]! I understand the AC is still not working.…" at bounding box center [297, 254] width 239 height 24
click at [307, 247] on textarea "It's nice to meet you, [PERSON_NAME]! I understand the AC is still not working.…" at bounding box center [297, 254] width 239 height 24
click at [200, 252] on textarea "It's nice to meet you, [PERSON_NAME]! I understand the AC is still not working.…" at bounding box center [297, 254] width 239 height 24
type textarea "It's nice to meet you, [PERSON_NAME]! I understand the AC is still not working.…"
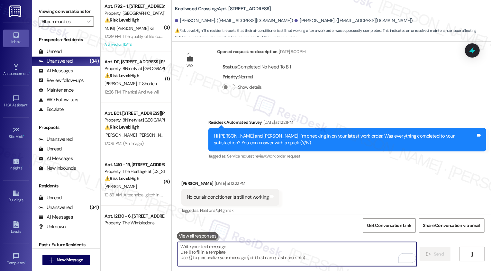
scroll to position [183, 0]
